Goal: Navigation & Orientation: Understand site structure

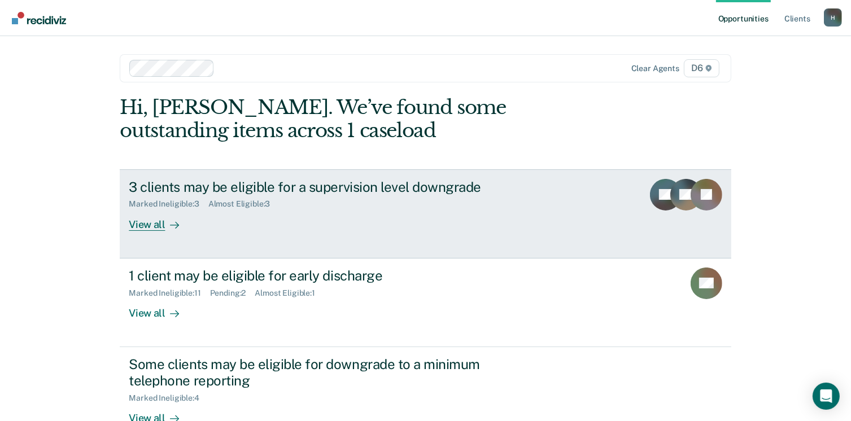
click at [133, 226] on div "View all" at bounding box center [160, 220] width 63 height 22
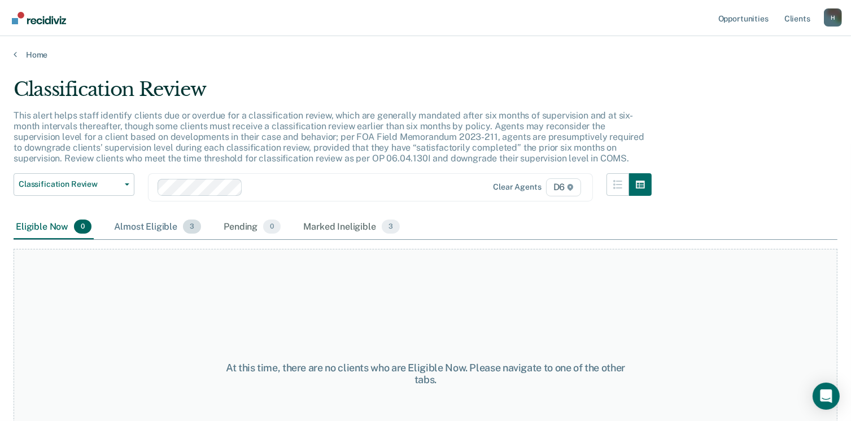
click at [154, 223] on div "Almost Eligible 3" at bounding box center [157, 227] width 91 height 25
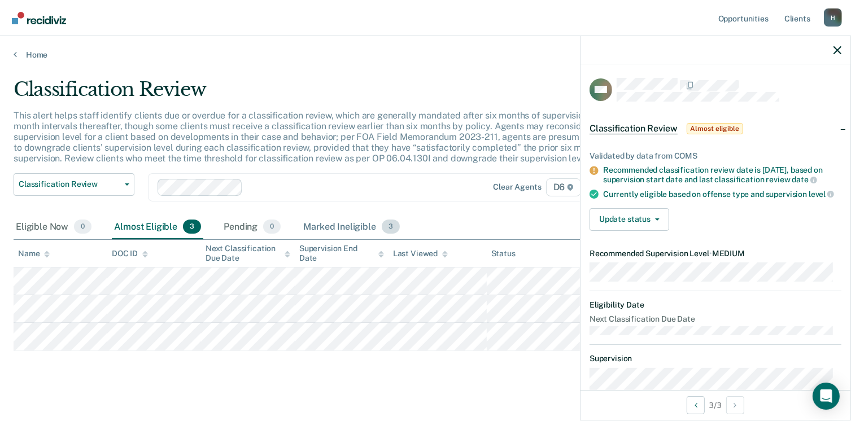
click at [312, 227] on div "Marked Ineligible 3" at bounding box center [351, 227] width 101 height 25
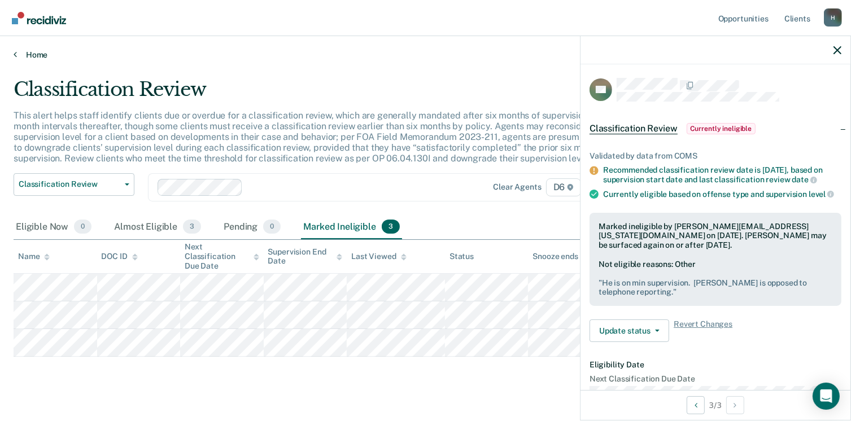
click at [37, 56] on link "Home" at bounding box center [426, 55] width 824 height 10
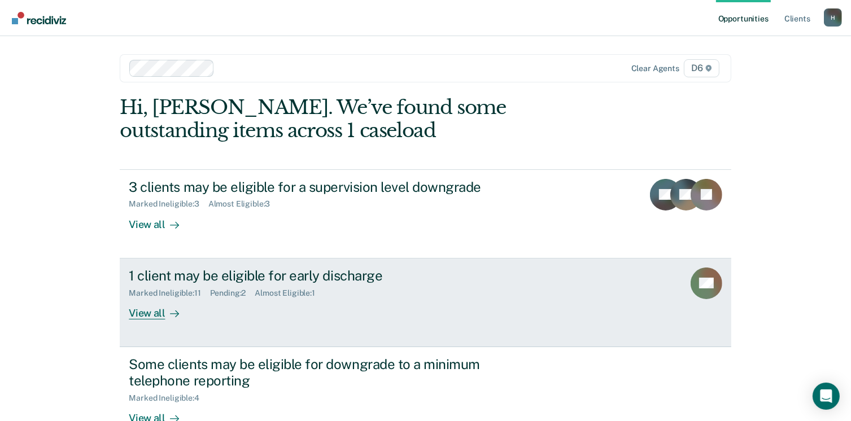
click at [140, 308] on div "View all" at bounding box center [160, 309] width 63 height 22
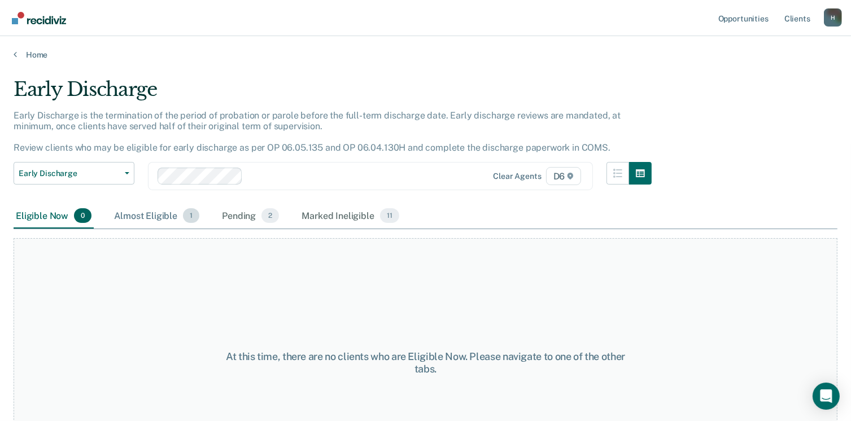
click at [141, 213] on div "Almost Eligible 1" at bounding box center [157, 216] width 90 height 25
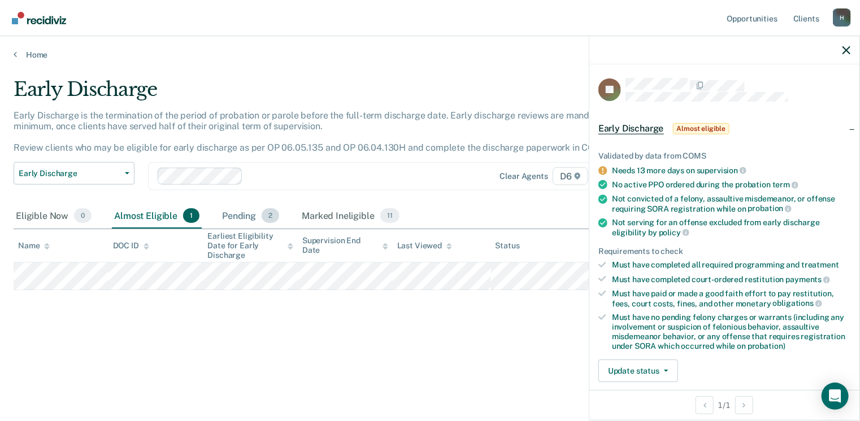
click at [229, 213] on div "Pending 2" at bounding box center [251, 216] width 62 height 25
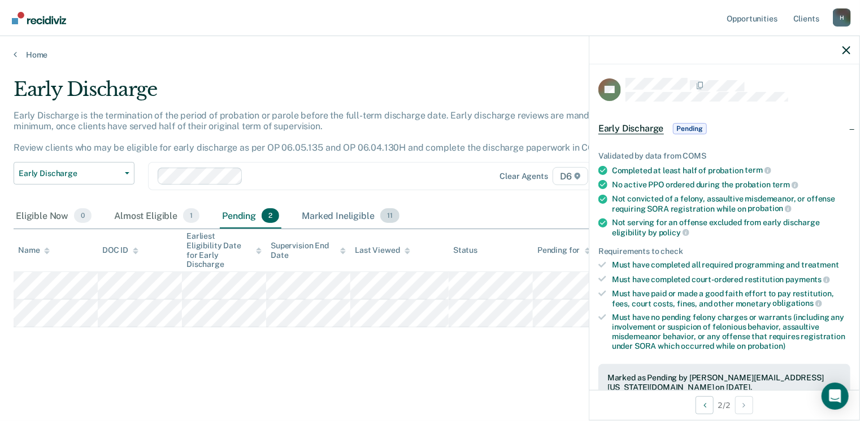
click at [326, 215] on div "Marked Ineligible 11" at bounding box center [350, 216] width 102 height 25
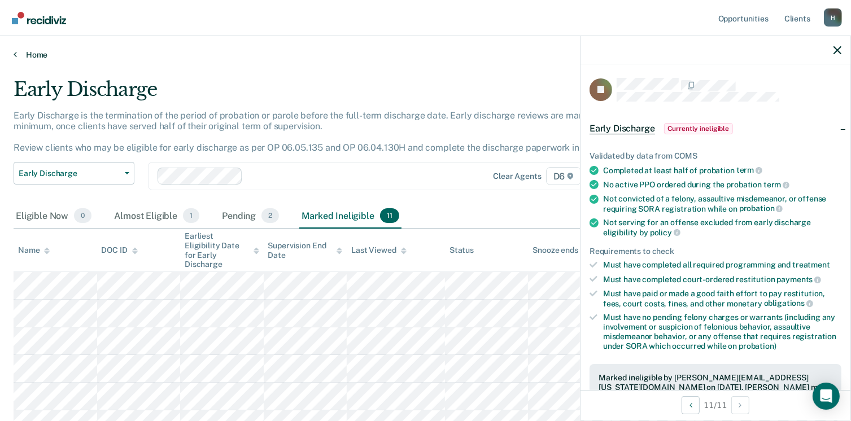
click at [36, 57] on link "Home" at bounding box center [426, 55] width 824 height 10
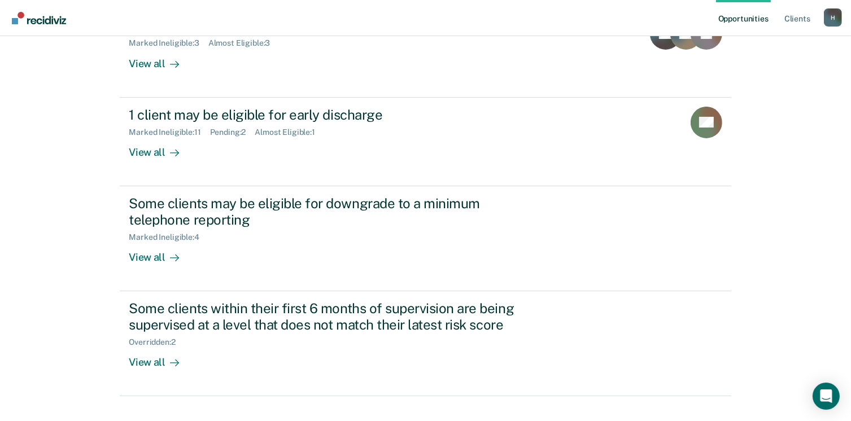
scroll to position [180, 0]
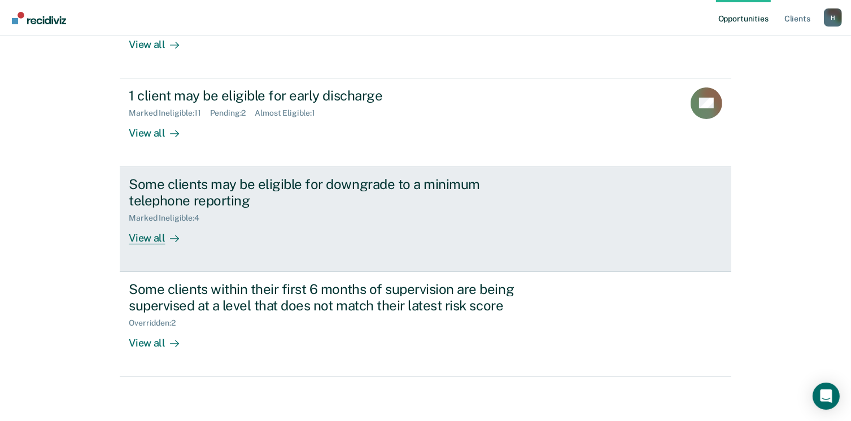
click at [140, 233] on div "View all" at bounding box center [160, 234] width 63 height 22
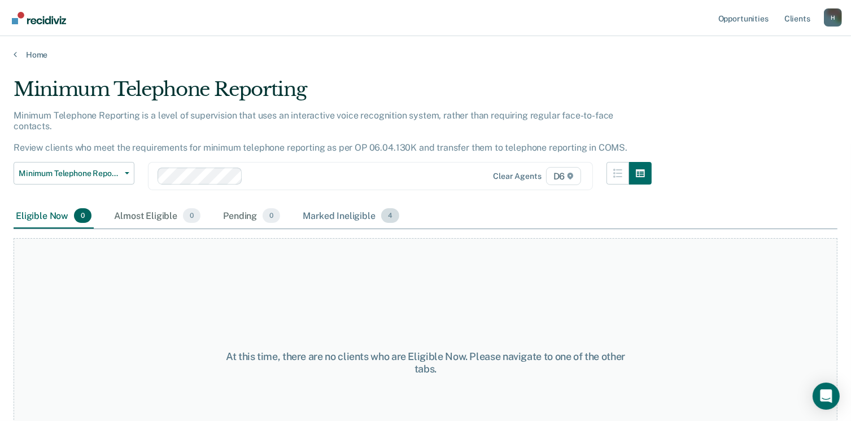
click at [319, 204] on div "Marked Ineligible 4" at bounding box center [350, 216] width 101 height 25
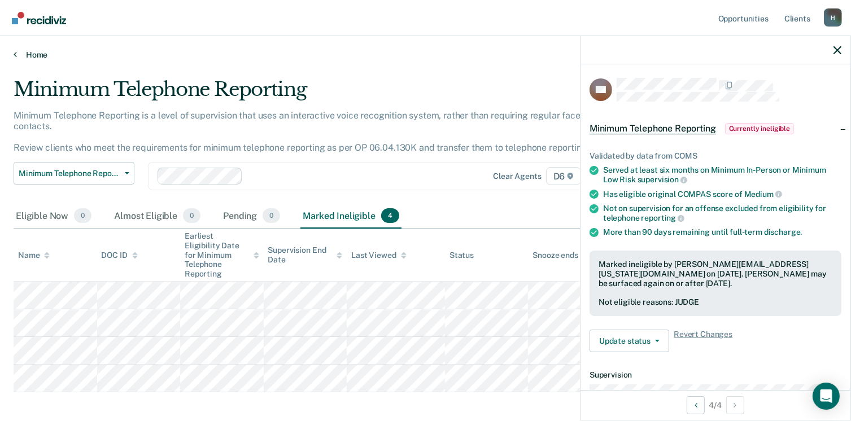
click at [31, 54] on link "Home" at bounding box center [426, 55] width 824 height 10
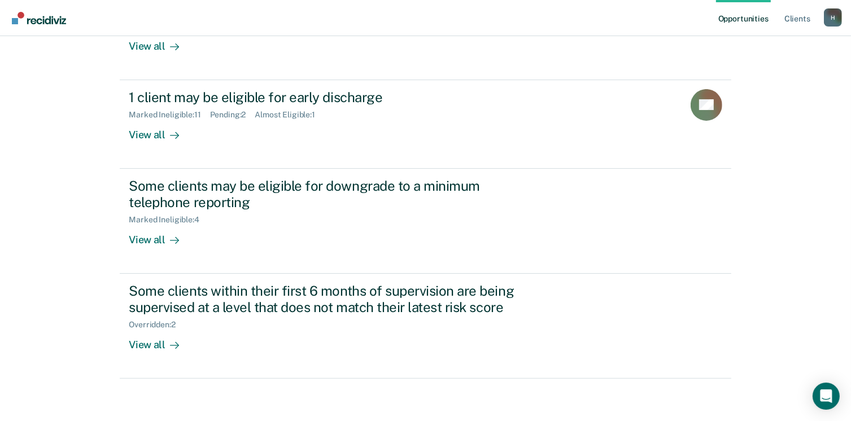
scroll to position [180, 0]
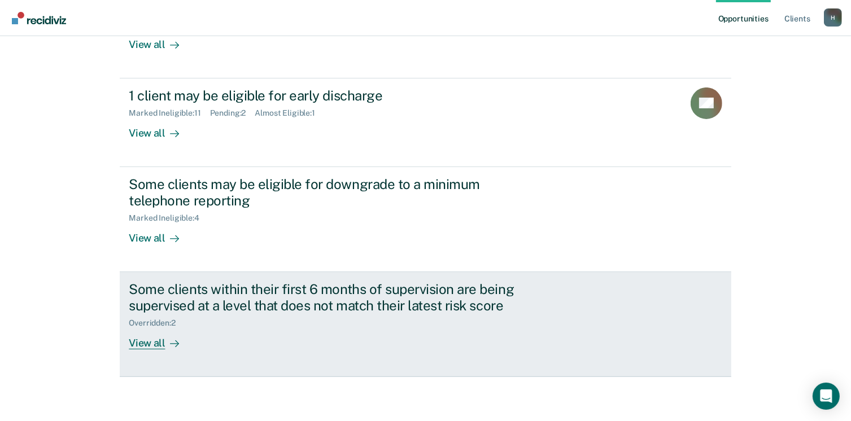
click at [139, 344] on div "View all" at bounding box center [160, 339] width 63 height 22
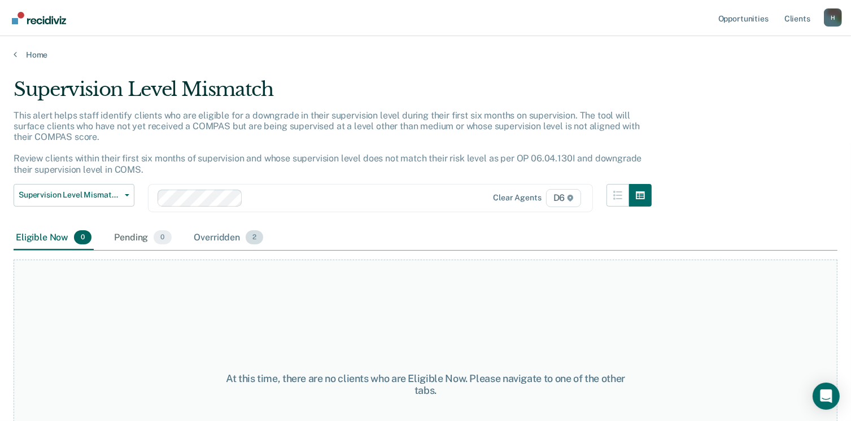
click at [220, 239] on div "Overridden 2" at bounding box center [229, 238] width 74 height 25
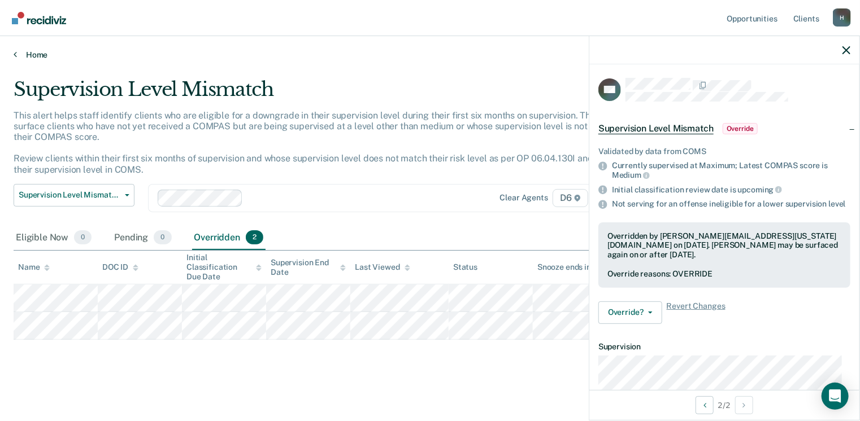
click at [38, 53] on link "Home" at bounding box center [430, 55] width 833 height 10
